Goal: Task Accomplishment & Management: Use online tool/utility

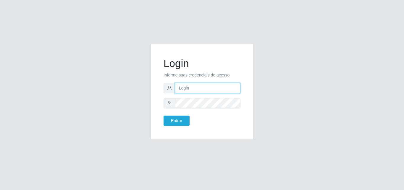
click at [204, 91] on input "text" at bounding box center [207, 88] width 65 height 10
type input "[PERSON_NAME]"
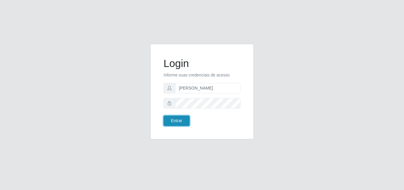
click at [176, 120] on button "Entrar" at bounding box center [177, 120] width 26 height 10
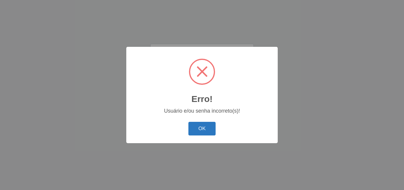
click at [204, 122] on button "OK" at bounding box center [203, 129] width 28 height 14
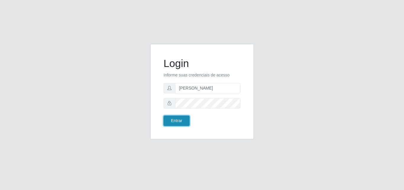
click at [181, 120] on button "Entrar" at bounding box center [177, 120] width 26 height 10
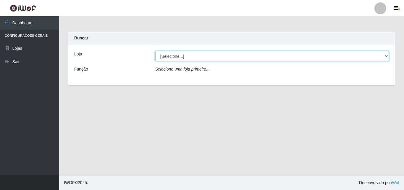
click at [165, 54] on select "[Selecione...] Saullus Supermercados" at bounding box center [272, 56] width 234 height 10
select select "423"
click at [155, 51] on select "[Selecione...] Saullus Supermercados" at bounding box center [272, 56] width 234 height 10
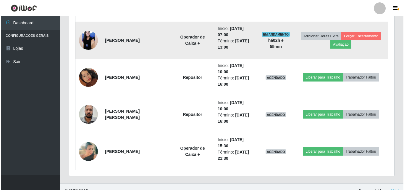
scroll to position [320, 0]
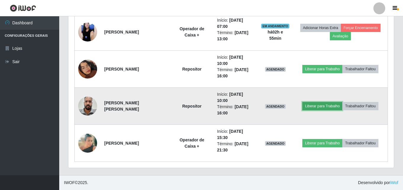
click at [331, 106] on button "Liberar para Trabalho" at bounding box center [322, 106] width 40 height 8
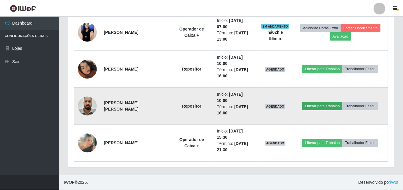
scroll to position [123, 322]
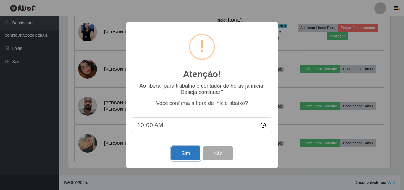
click at [188, 156] on button "Sim" at bounding box center [185, 153] width 29 height 14
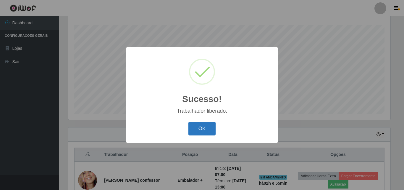
click at [198, 128] on button "OK" at bounding box center [203, 129] width 28 height 14
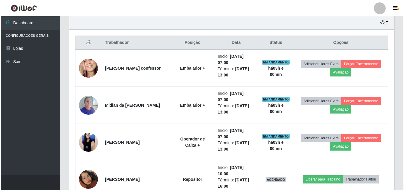
scroll to position [276, 0]
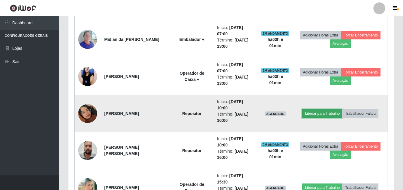
click at [319, 111] on button "Liberar para Trabalho" at bounding box center [322, 113] width 40 height 8
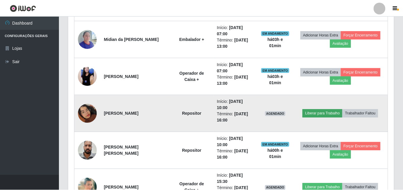
scroll to position [123, 322]
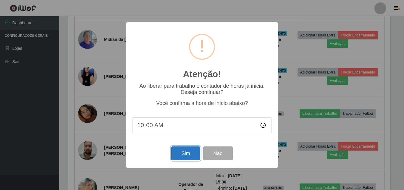
click at [190, 152] on button "Sim" at bounding box center [185, 153] width 29 height 14
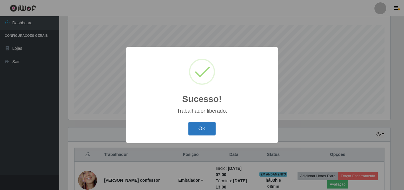
click at [194, 131] on button "OK" at bounding box center [203, 129] width 28 height 14
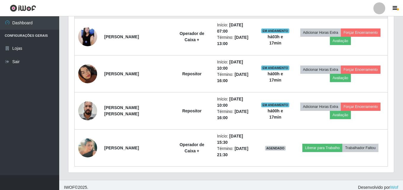
scroll to position [320, 0]
